Goal: Task Accomplishment & Management: Complete application form

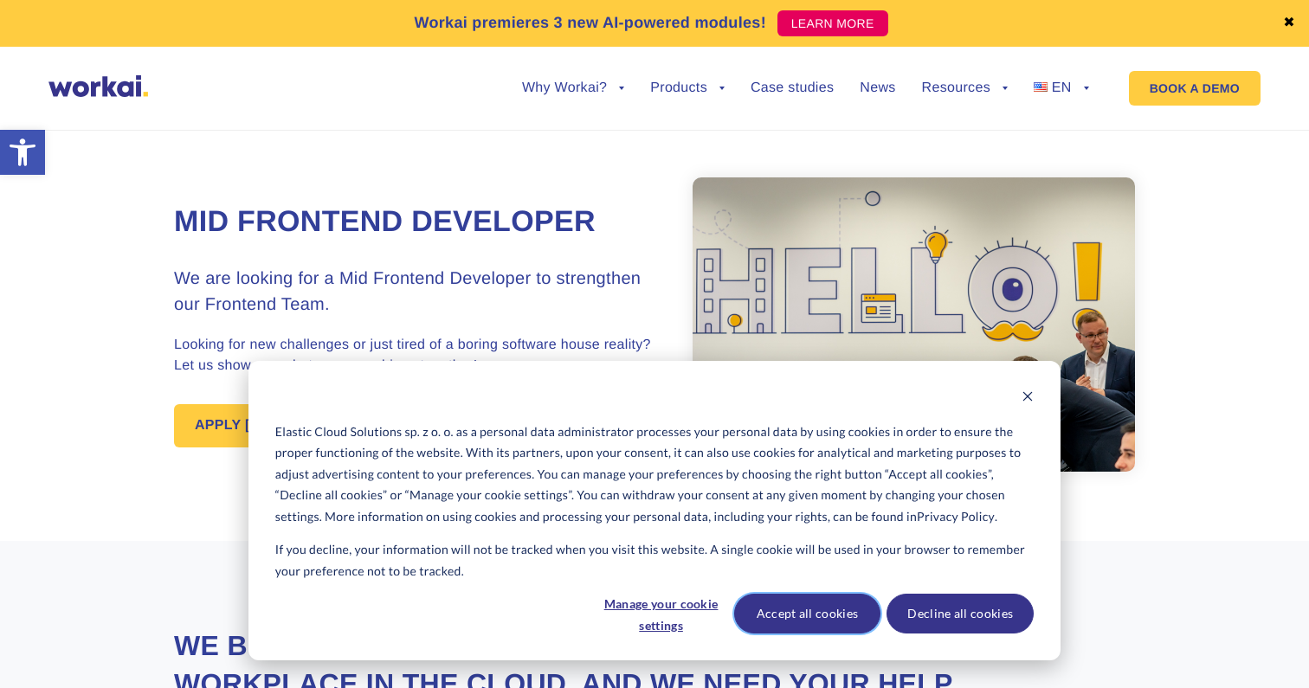
click at [803, 622] on button "Accept all cookies" at bounding box center [807, 614] width 147 height 40
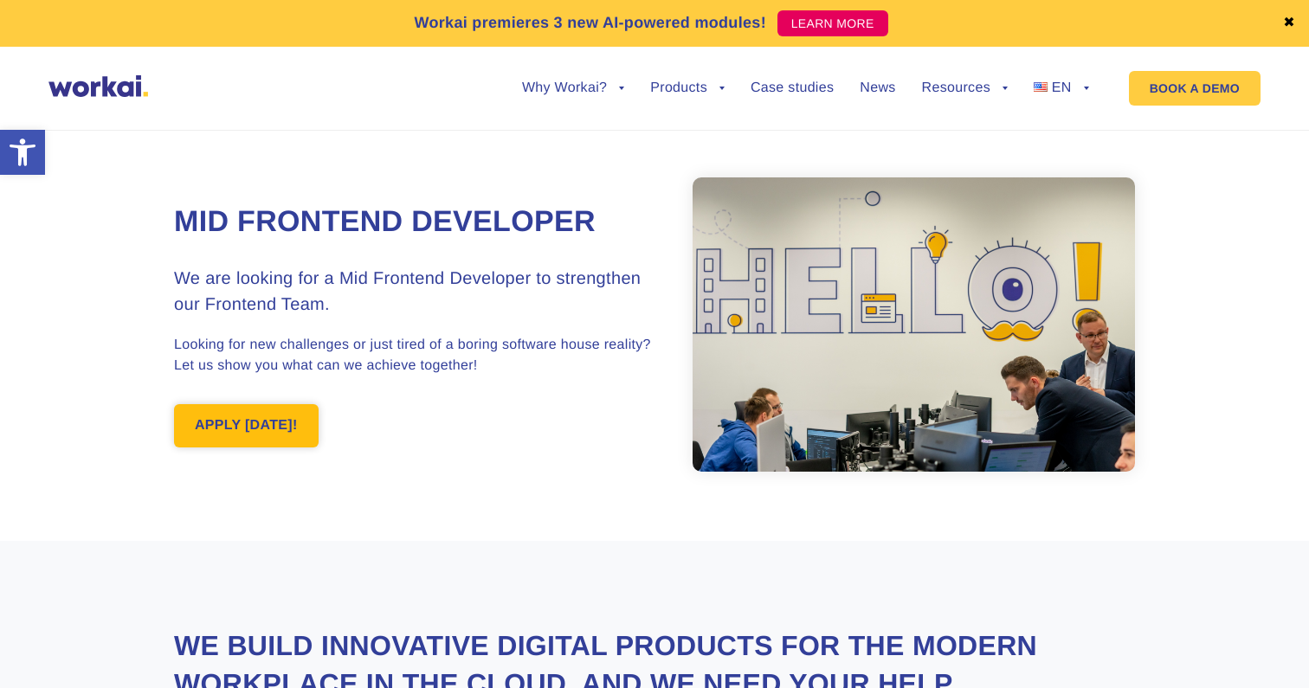
click at [259, 425] on link "APPLY [DATE]!" at bounding box center [246, 425] width 145 height 43
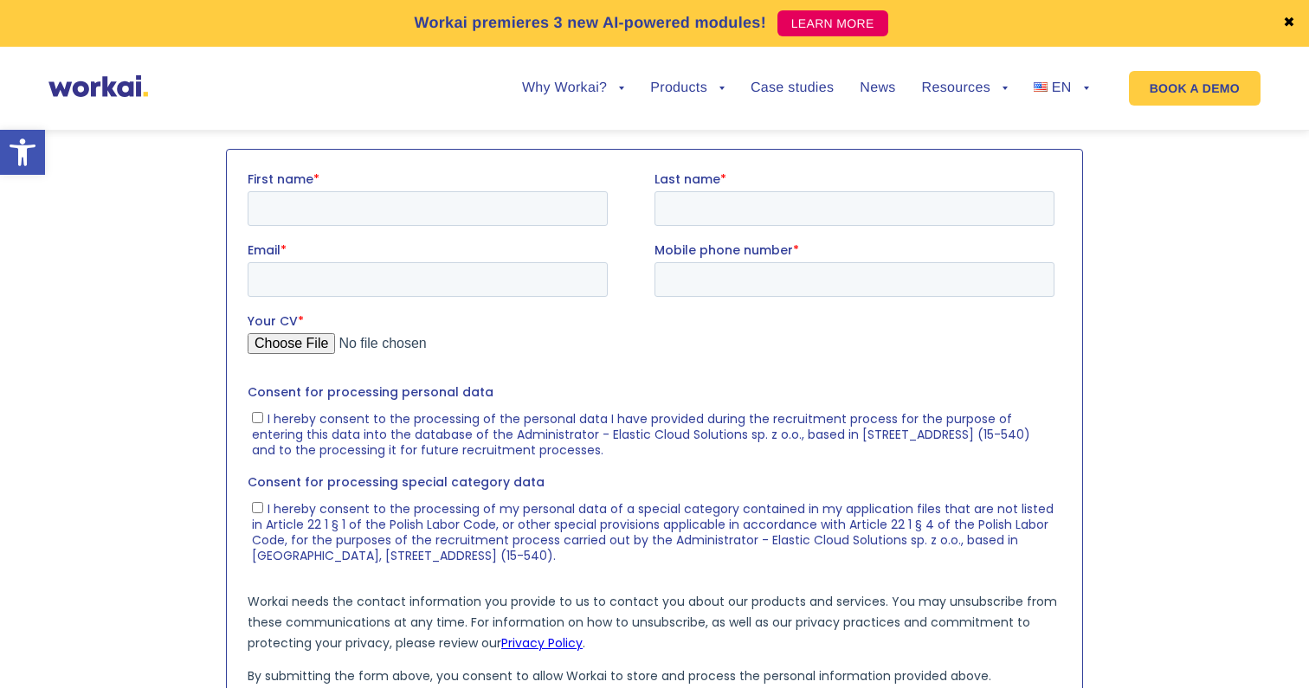
scroll to position [1745, 0]
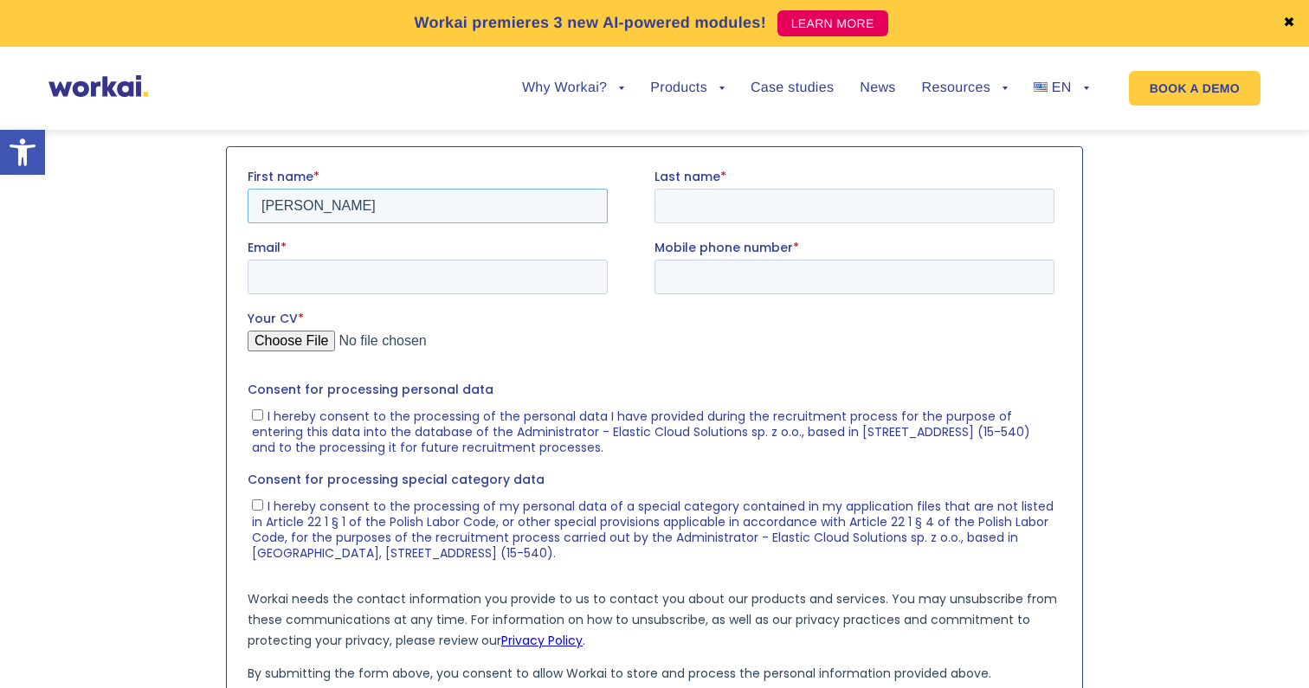
type input "[PERSON_NAME]"
paste input "[PERSON_NAME][EMAIL_ADDRESS][PERSON_NAME][DOMAIN_NAME]"
type input "[PERSON_NAME][EMAIL_ADDRESS][PERSON_NAME][DOMAIN_NAME]"
paste input "730842970"
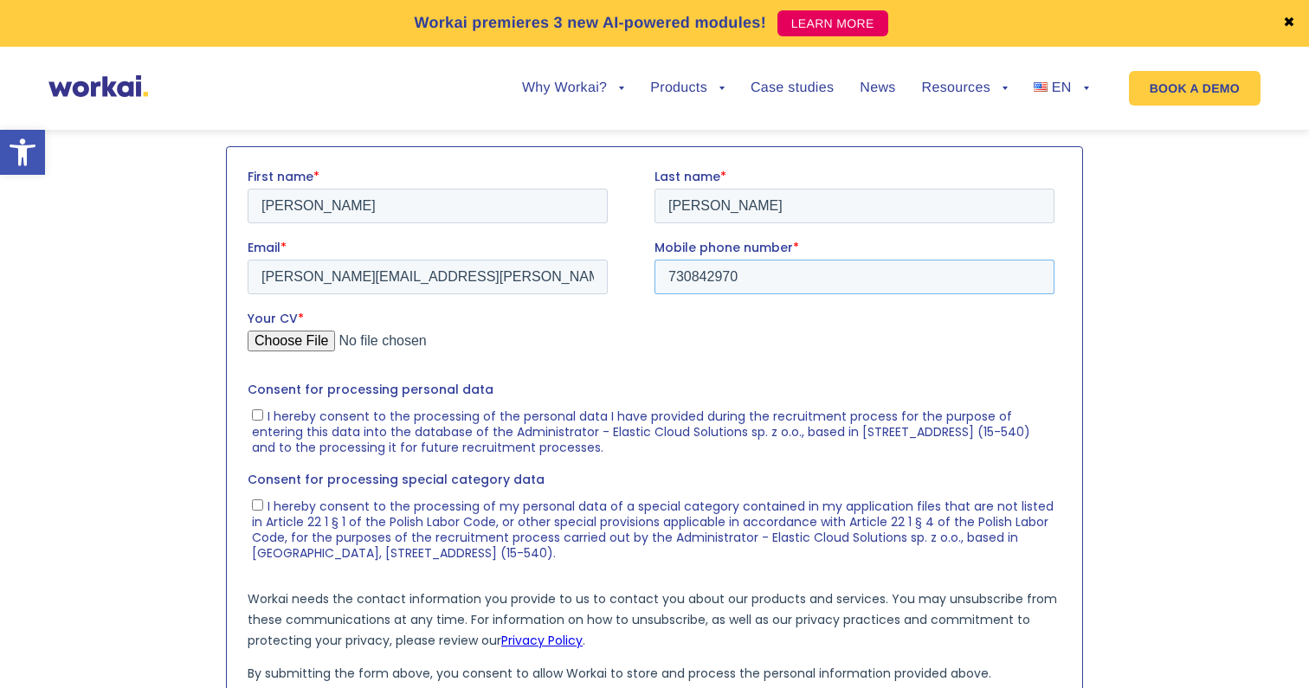
type input "730842970"
click at [310, 345] on input "Your CV *" at bounding box center [651, 347] width 807 height 35
type input "C:\fakepath\Kamil_Barczyk_CV.pdf"
click at [646, 373] on fieldset "Your CV *" at bounding box center [655, 344] width 814 height 71
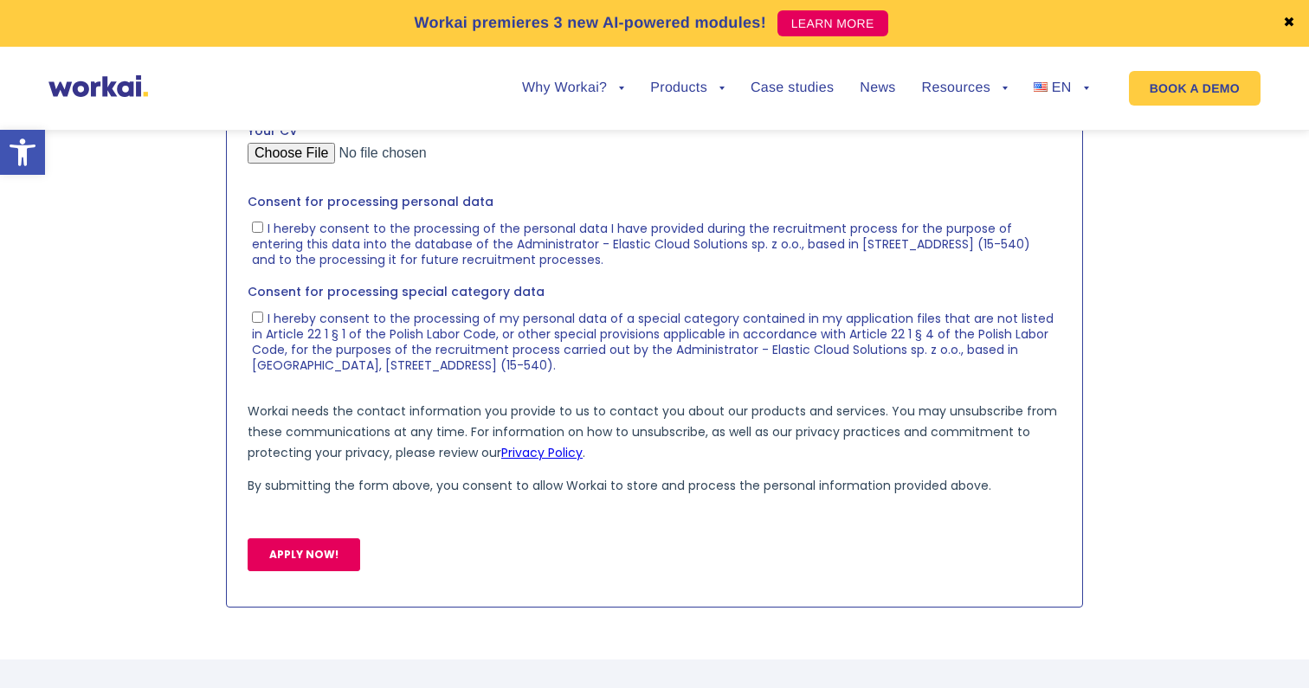
scroll to position [1893, 0]
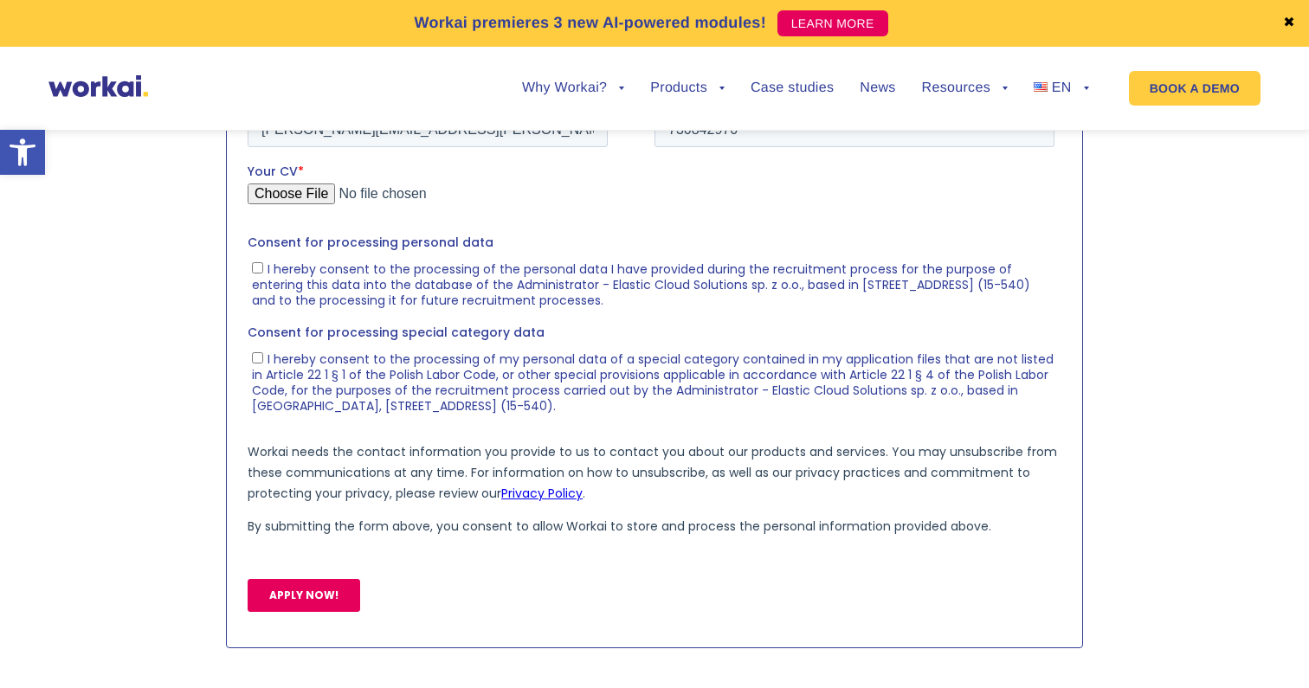
click at [258, 268] on input "I hereby consent to the processing of the personal data I have provided during …" at bounding box center [257, 266] width 11 height 11
checkbox input "true"
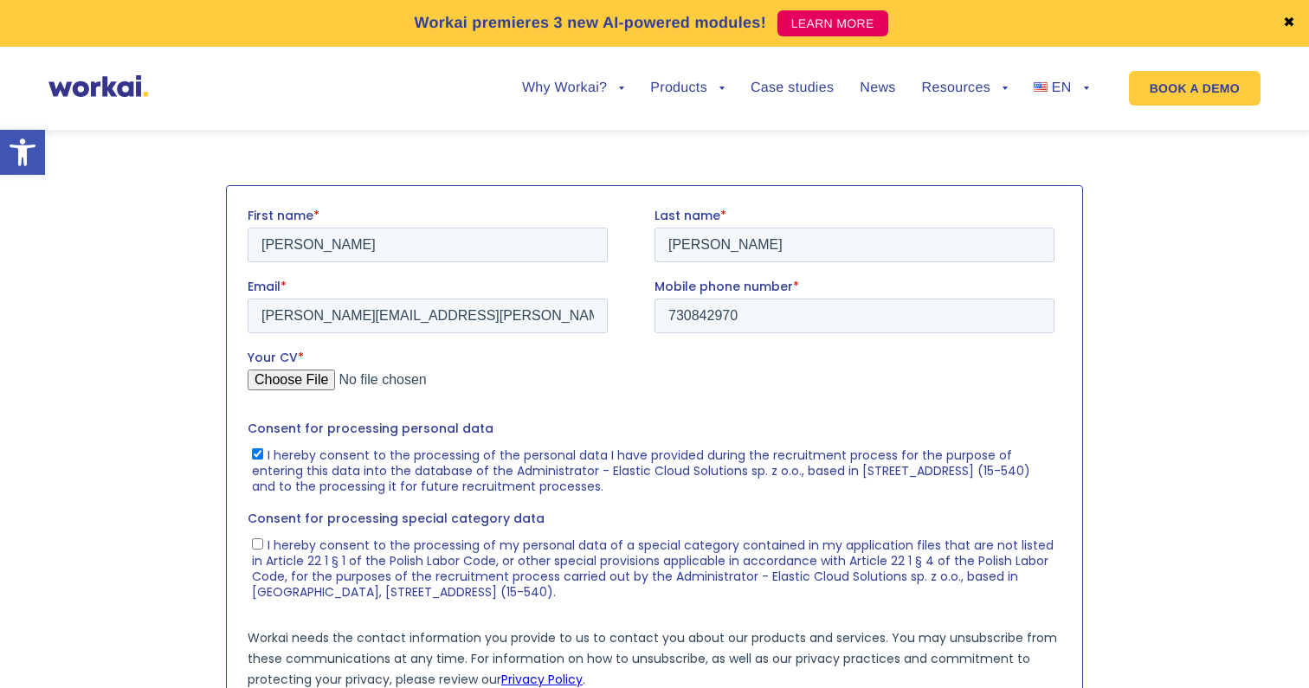
scroll to position [1749, 0]
